Goal: Task Accomplishment & Management: Manage account settings

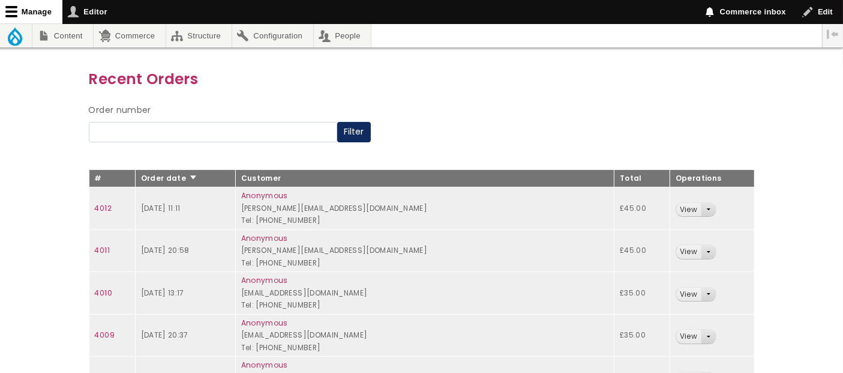
scroll to position [133, 0]
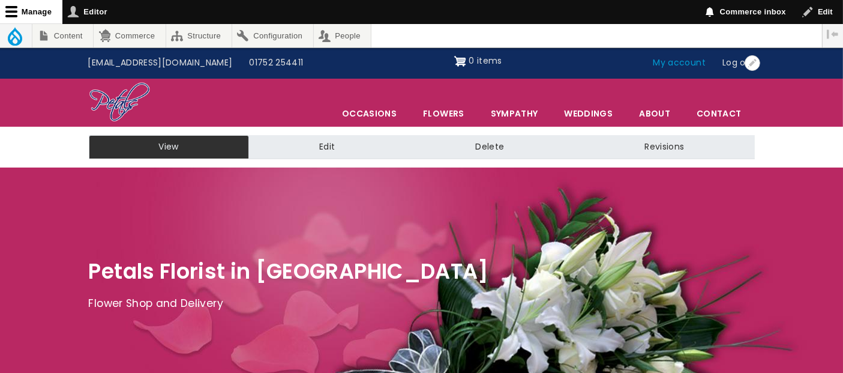
click at [690, 68] on link "My account" at bounding box center [680, 63] width 70 height 23
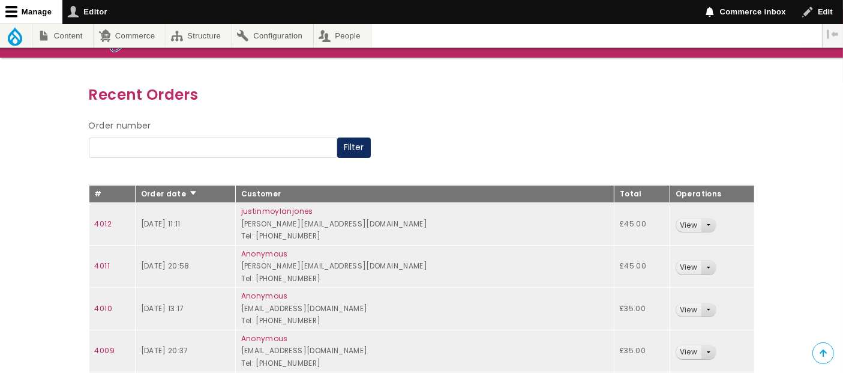
scroll to position [133, 0]
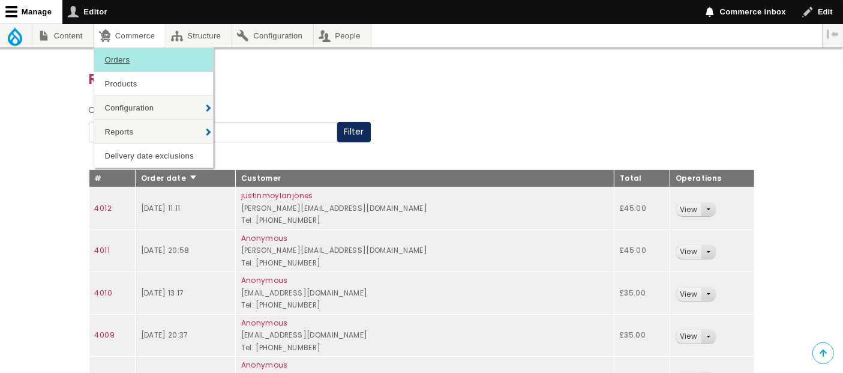
click at [133, 58] on link "Orders" at bounding box center [153, 59] width 119 height 23
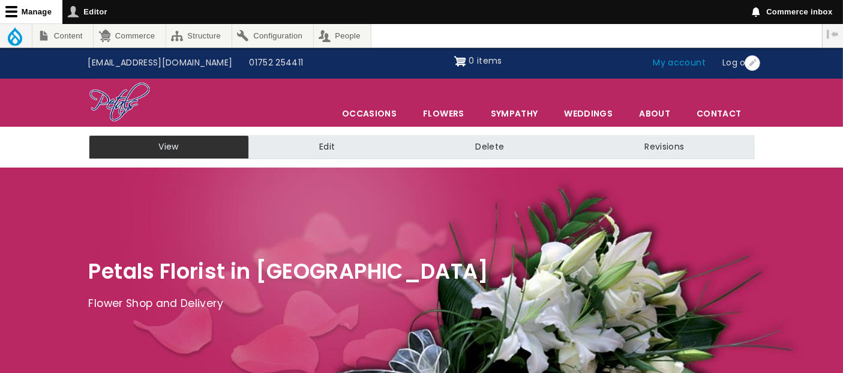
click at [671, 61] on link "My account" at bounding box center [680, 63] width 70 height 23
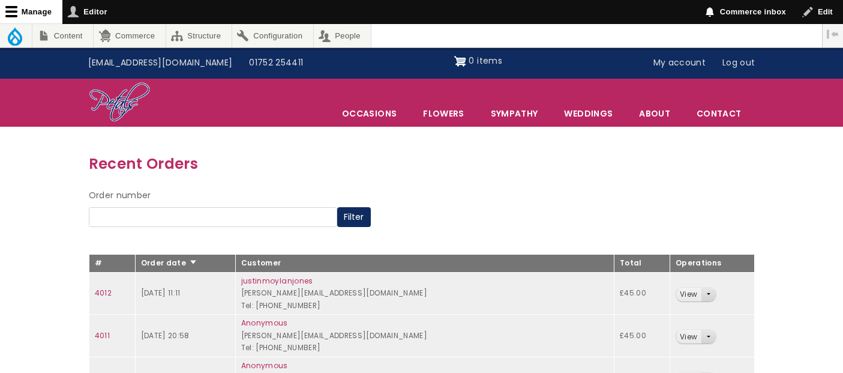
scroll to position [181, 0]
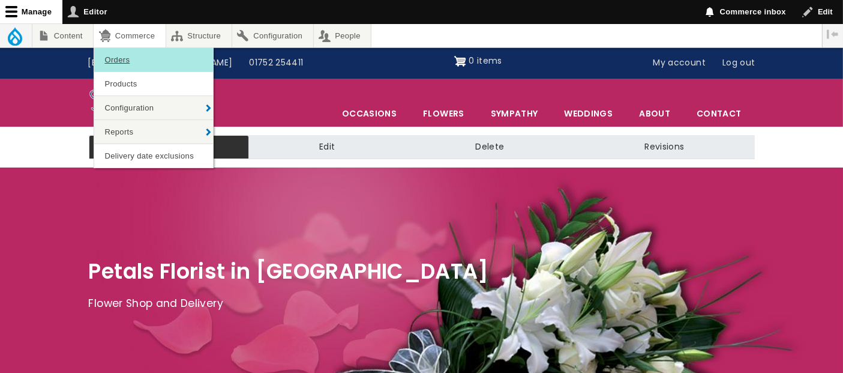
click at [130, 58] on link "Orders" at bounding box center [153, 59] width 119 height 23
